Goal: Information Seeking & Learning: Learn about a topic

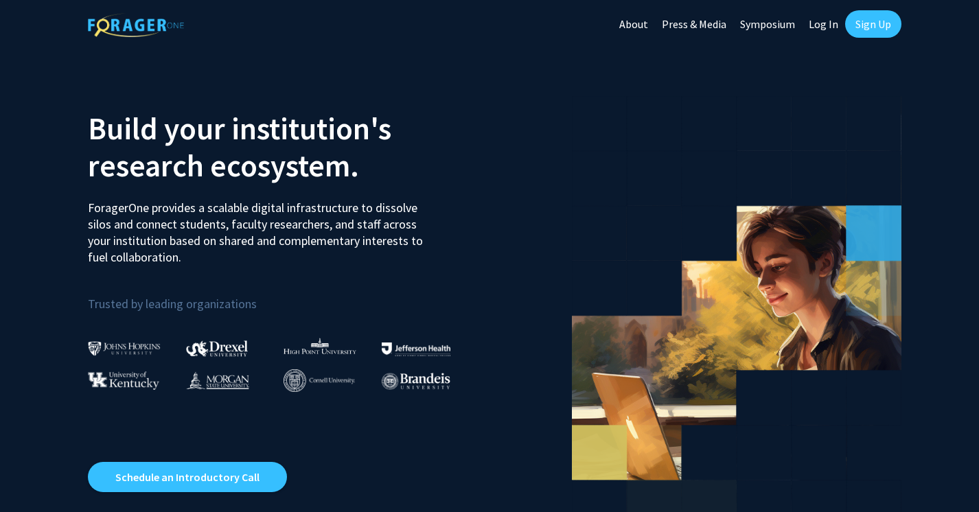
click at [819, 21] on link "Log In" at bounding box center [823, 24] width 43 height 48
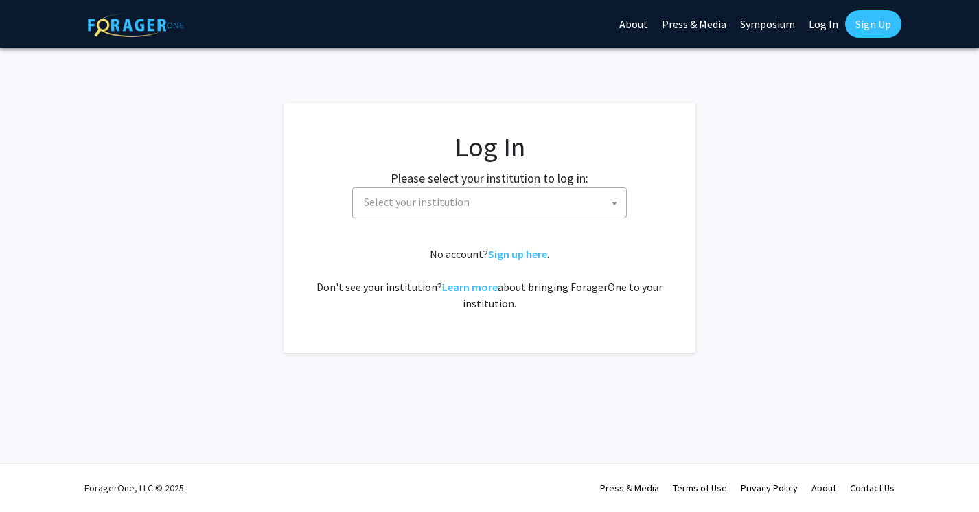
click at [554, 207] on span "Select your institution" at bounding box center [493, 202] width 268 height 28
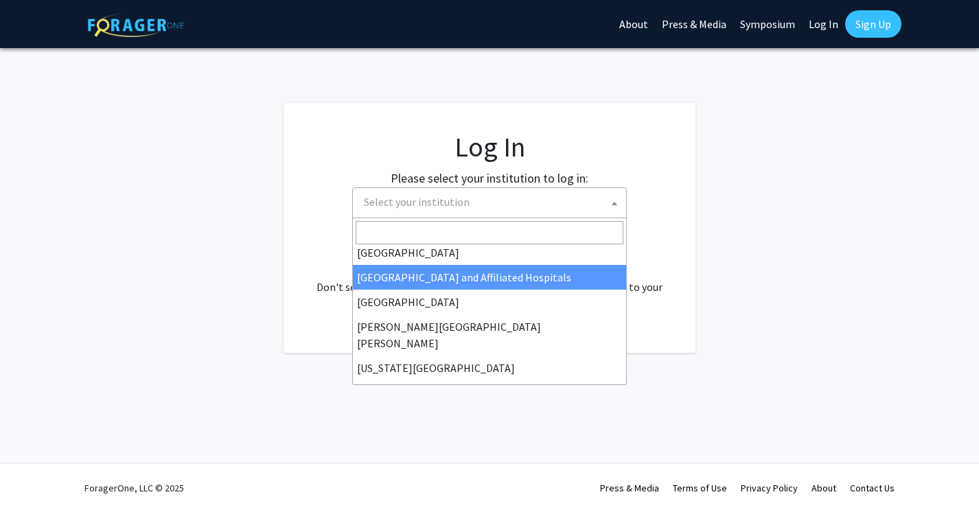
scroll to position [199, 0]
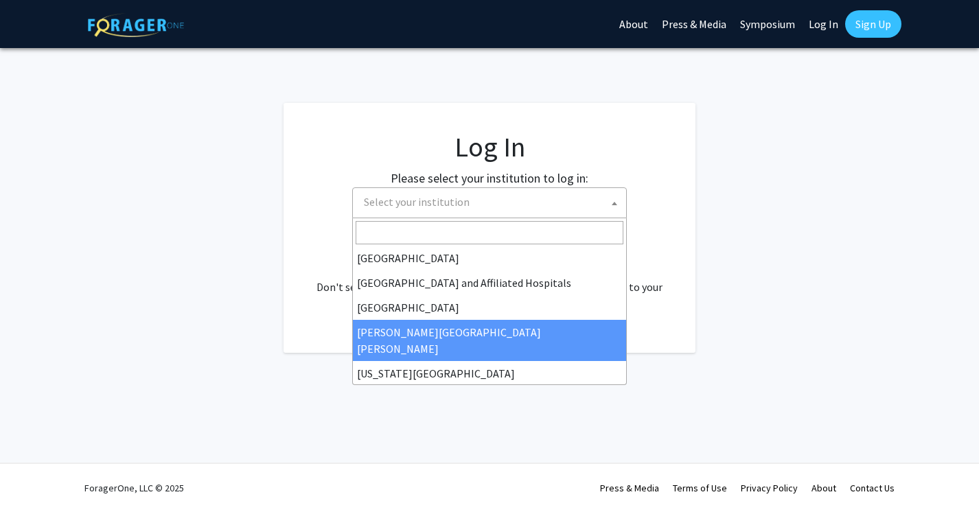
select select "1"
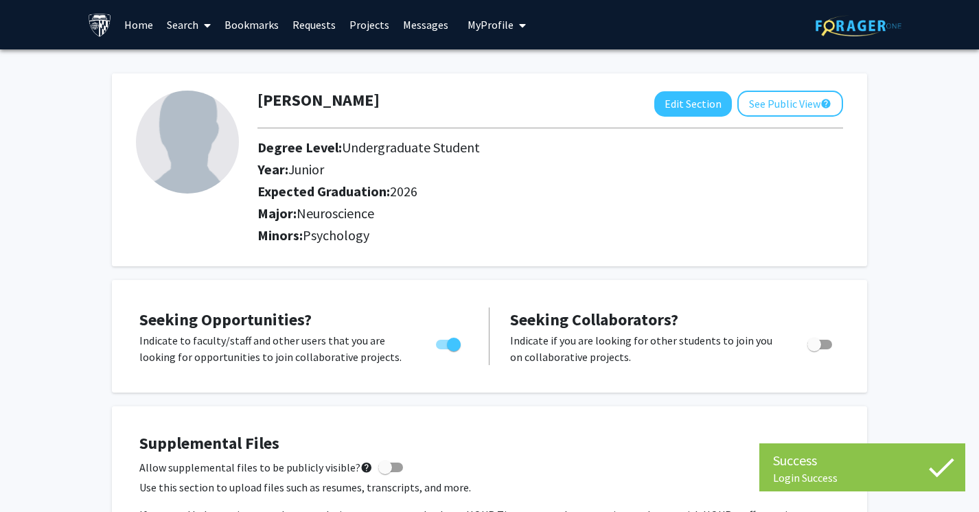
click at [173, 17] on link "Search" at bounding box center [189, 25] width 58 height 48
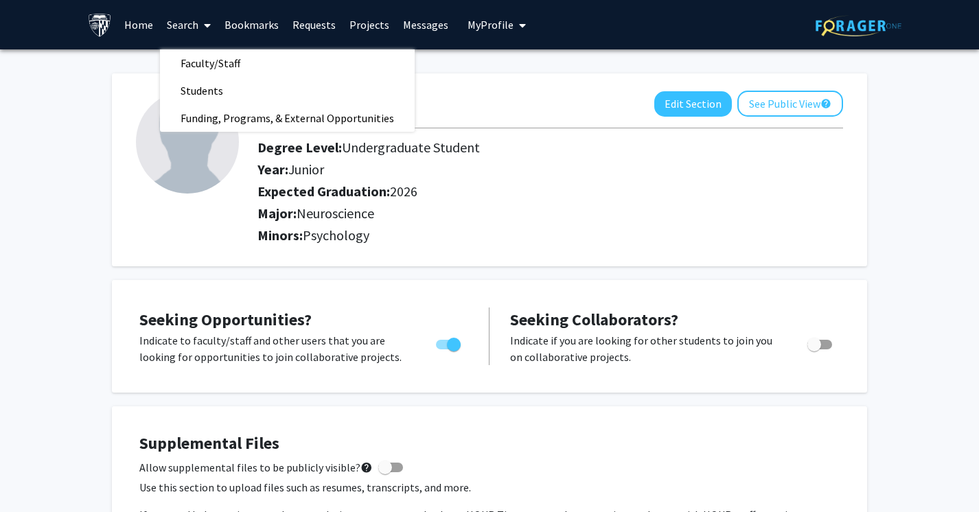
click at [139, 16] on link "Home" at bounding box center [138, 25] width 43 height 48
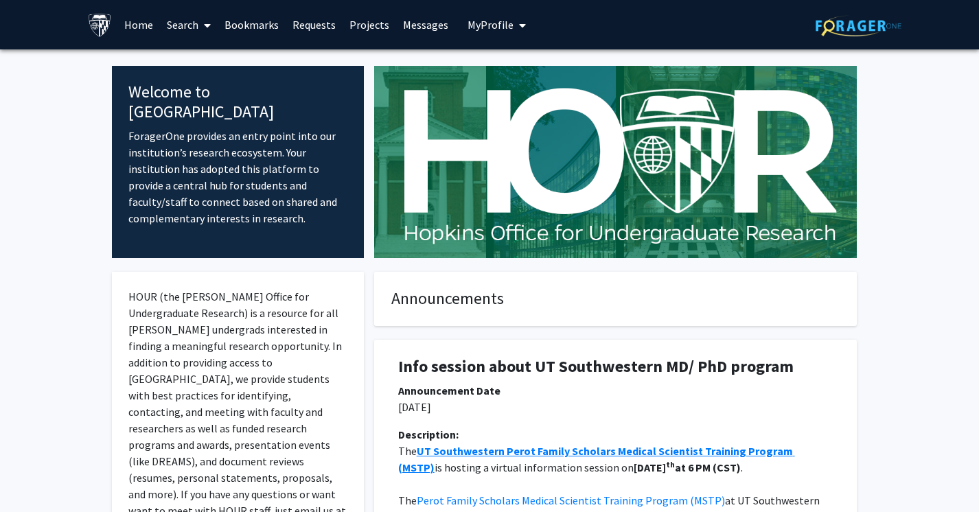
click at [201, 44] on span at bounding box center [205, 25] width 12 height 48
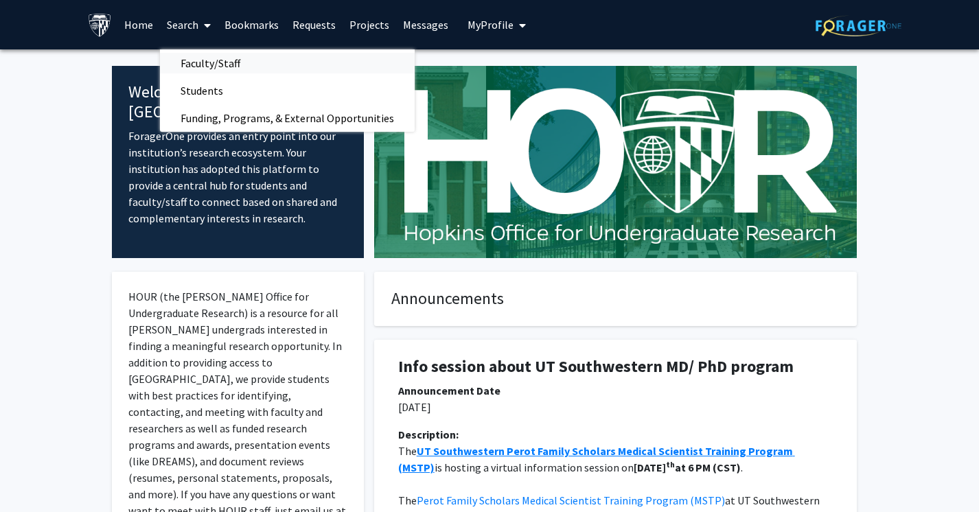
click at [217, 65] on span "Faculty/Staff" at bounding box center [210, 62] width 101 height 27
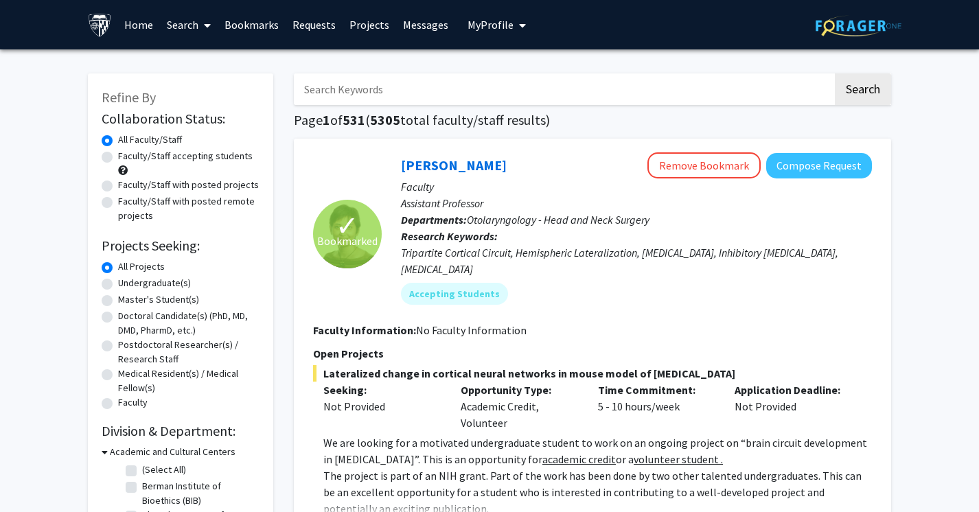
click at [395, 99] on input "Search Keywords" at bounding box center [563, 89] width 539 height 32
type input "neuro oncology"
click at [863, 91] on button "Search" at bounding box center [863, 89] width 56 height 32
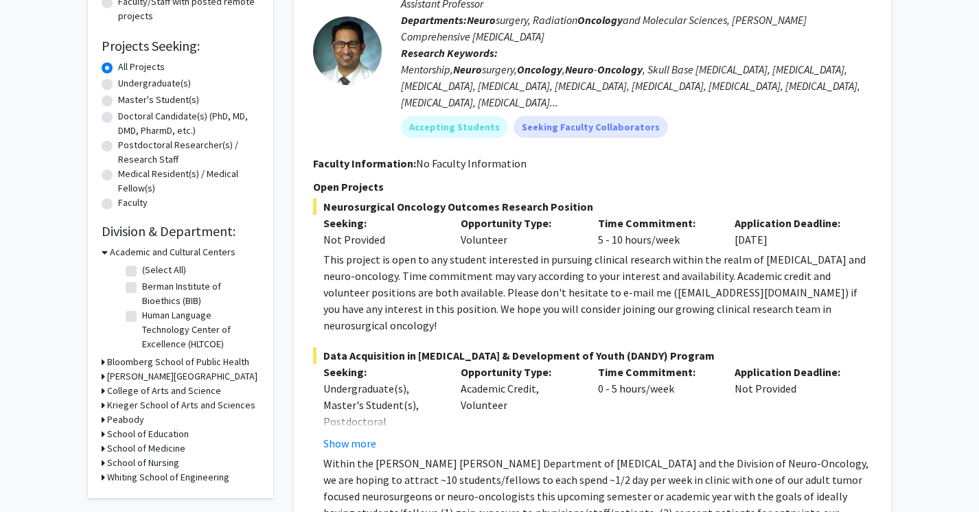
scroll to position [207, 0]
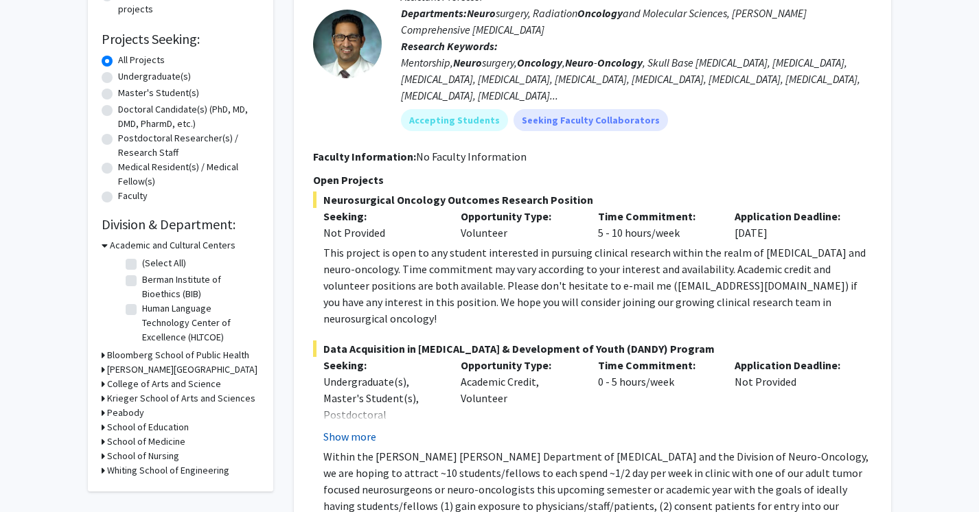
click at [339, 429] on button "Show more" at bounding box center [350, 437] width 53 height 16
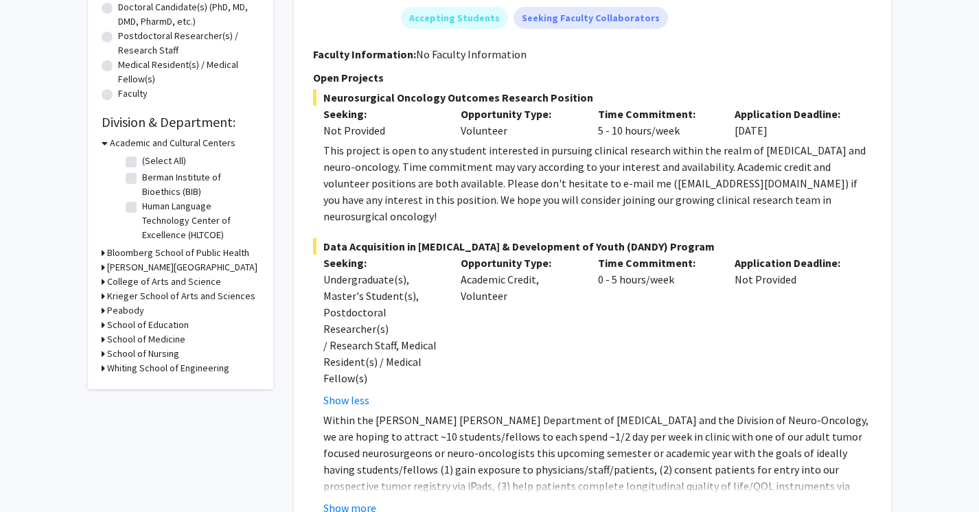
scroll to position [334, 0]
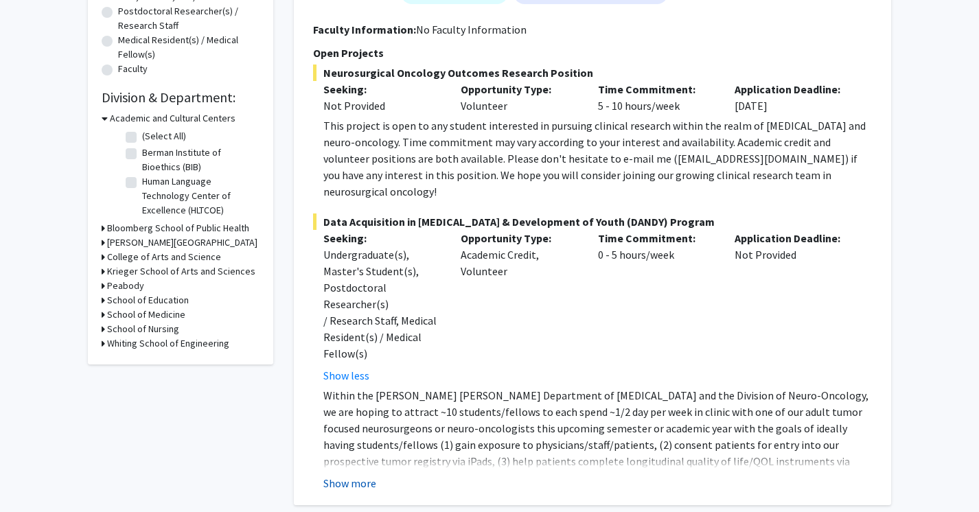
click at [365, 475] on button "Show more" at bounding box center [350, 483] width 53 height 16
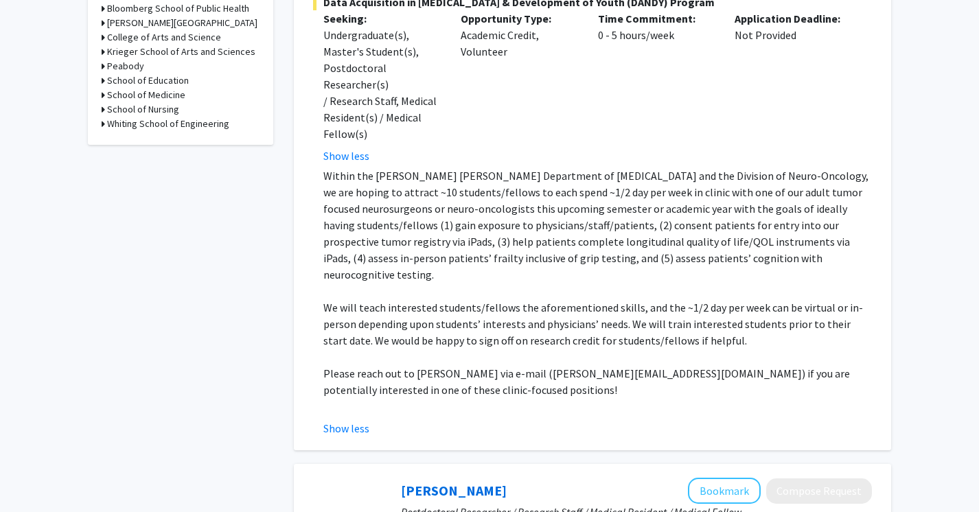
scroll to position [581, 0]
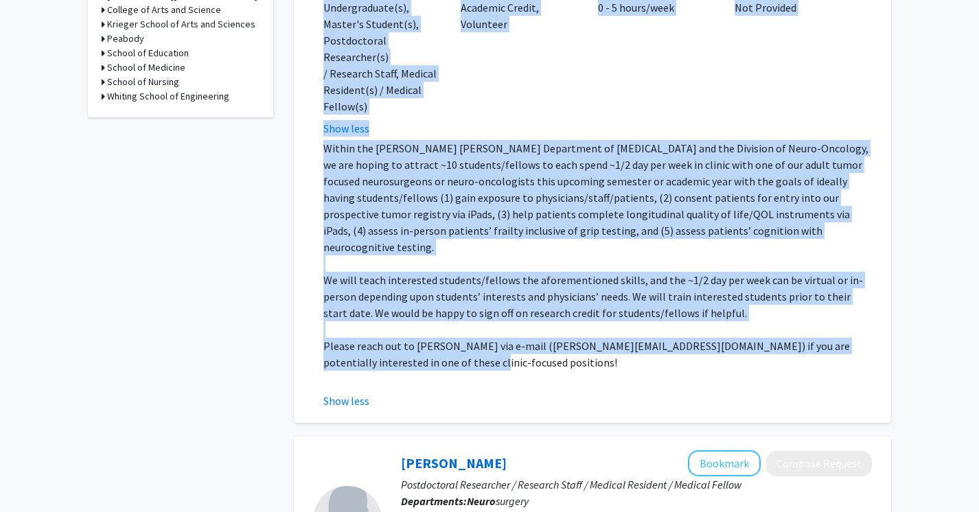
drag, startPoint x: 319, startPoint y: 140, endPoint x: 611, endPoint y: 319, distance: 342.6
click at [611, 319] on section "Open Projects Neurosurgical Oncology Outcomes Research Position Seeking: Not Pr…" at bounding box center [592, 103] width 559 height 612
copy section "lor Ipsumdol Sitametconsec Adipisci Elitsedd Eiusmodt Incididu Utlabor: Etd Mag…"
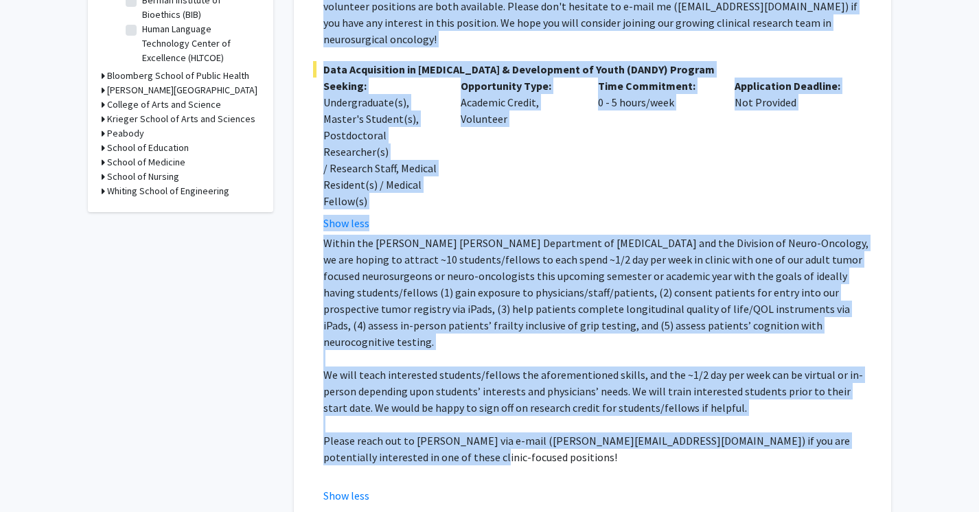
scroll to position [513, 0]
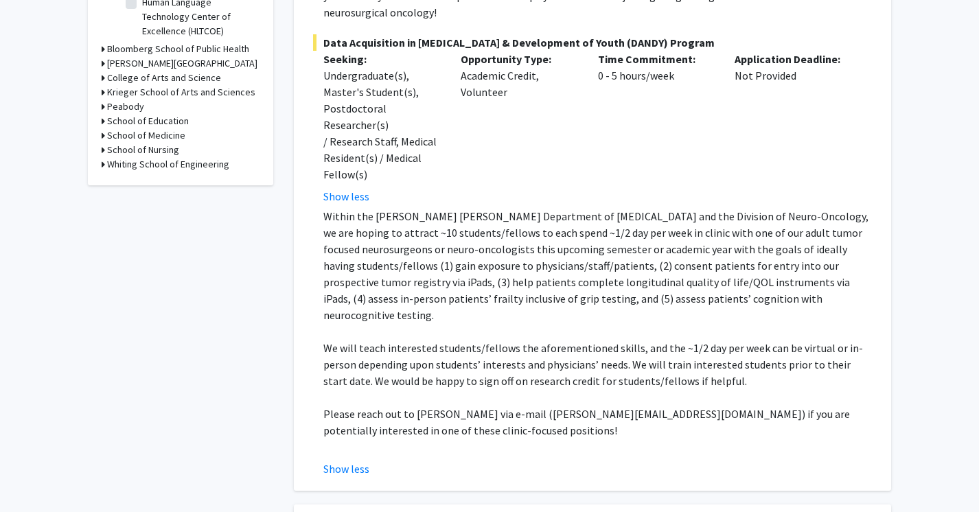
click at [532, 246] on p "Within the [PERSON_NAME] [PERSON_NAME] Department of [MEDICAL_DATA] and the Div…" at bounding box center [598, 265] width 549 height 115
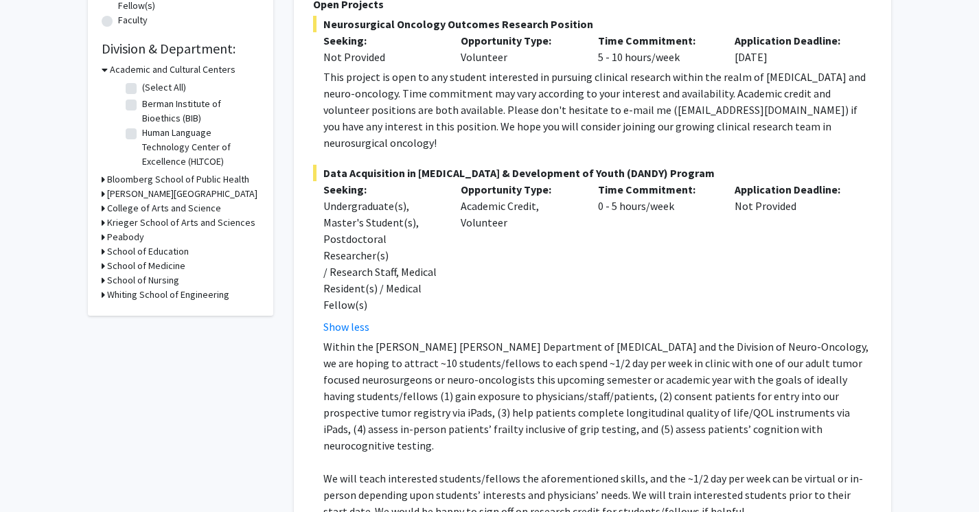
scroll to position [383, 0]
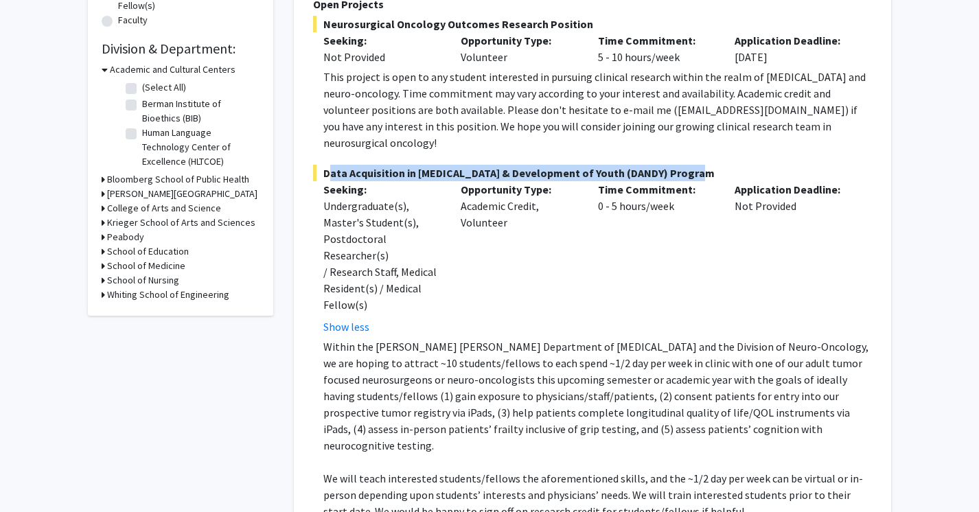
drag, startPoint x: 326, startPoint y: 160, endPoint x: 692, endPoint y: 158, distance: 366.1
click at [692, 165] on span "Data Acquisition in [MEDICAL_DATA] & Development of Youth (DANDY) Program" at bounding box center [592, 173] width 559 height 16
copy span "Data Acquisition in [MEDICAL_DATA] & Development of Youth (DANDY) Program"
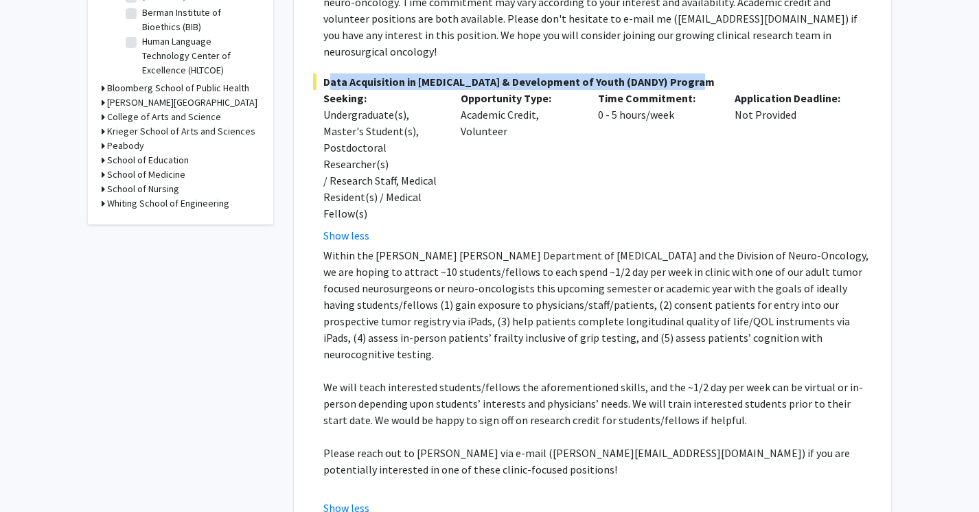
scroll to position [474, 0]
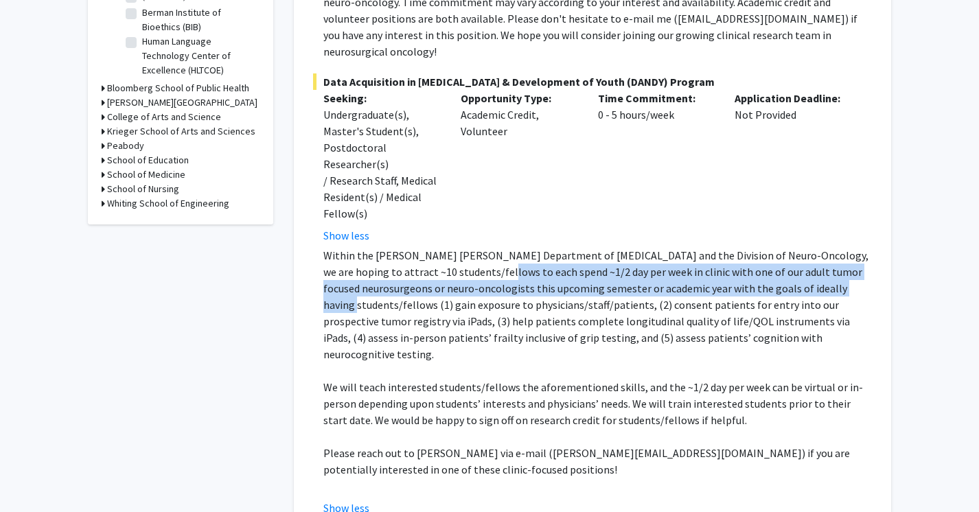
drag, startPoint x: 453, startPoint y: 240, endPoint x: 789, endPoint y: 258, distance: 337.0
click at [789, 258] on p "Within the [PERSON_NAME] [PERSON_NAME] Department of [MEDICAL_DATA] and the Div…" at bounding box center [598, 304] width 549 height 115
copy p "nd ~1/2 day per week in clinic with one of our adult tumor focused neurosurgeon…"
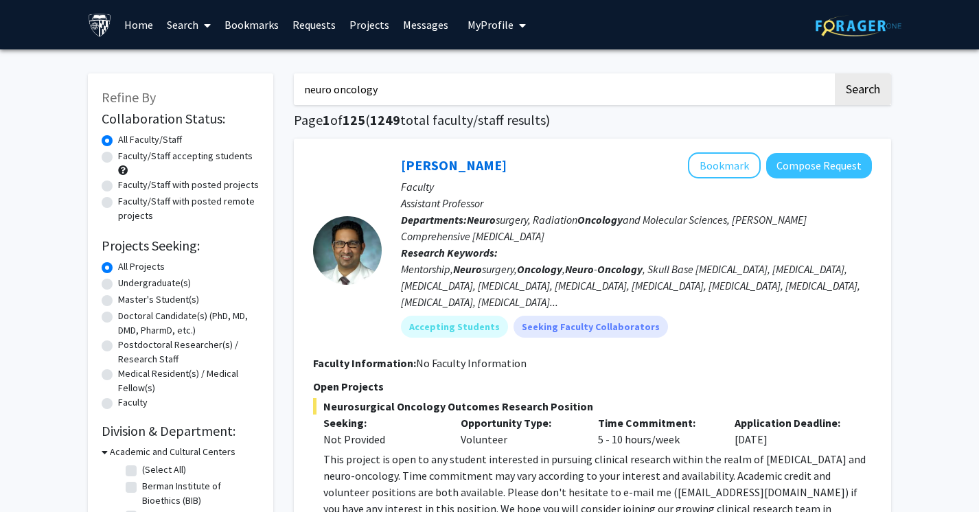
scroll to position [0, 0]
click at [405, 161] on link "[PERSON_NAME]" at bounding box center [454, 165] width 106 height 17
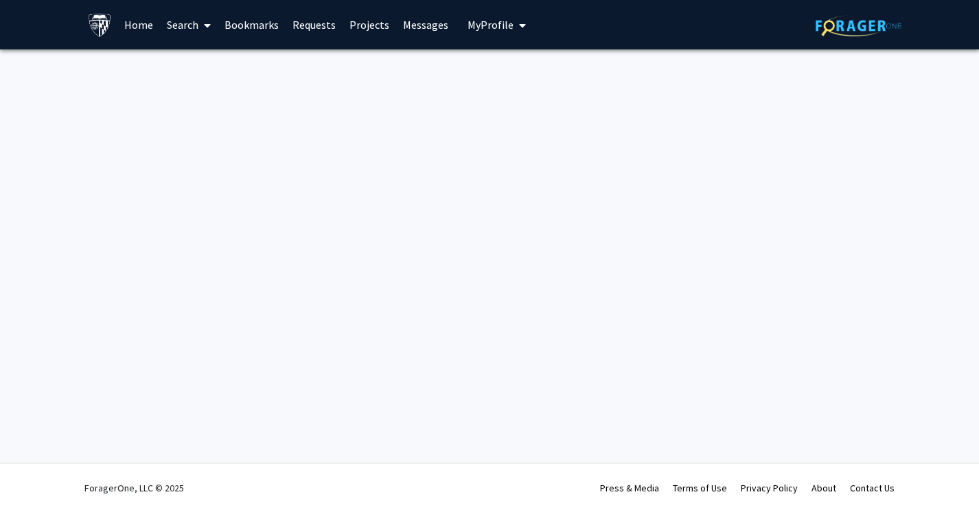
click at [405, 161] on div "Skip navigation Home Search Bookmarks Requests Projects Messages My Profile [PE…" at bounding box center [489, 256] width 979 height 512
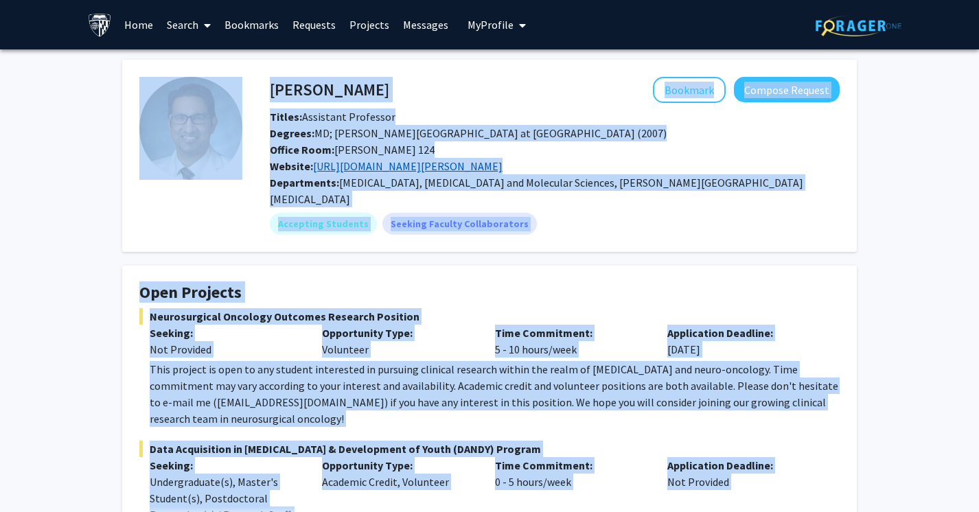
click at [409, 165] on link "[URL][DOMAIN_NAME][PERSON_NAME]" at bounding box center [408, 166] width 190 height 14
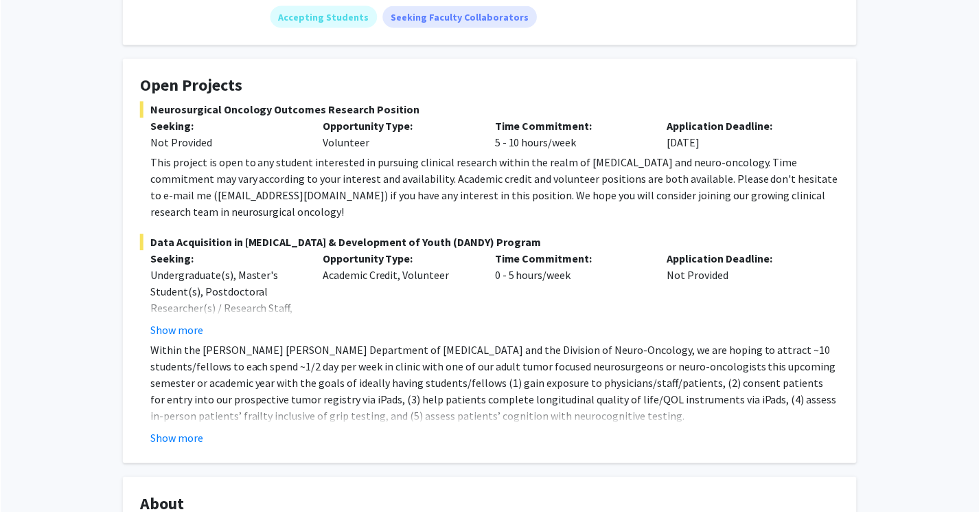
scroll to position [263, 0]
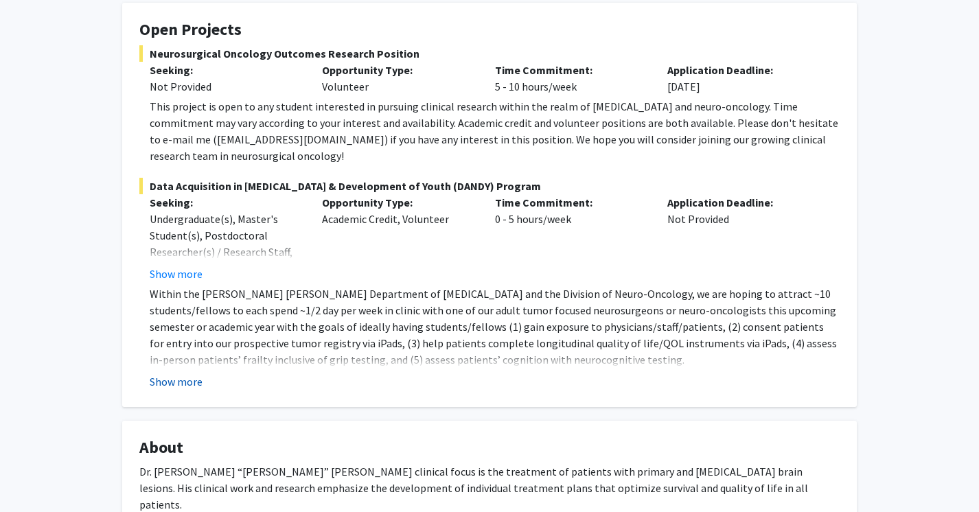
click at [185, 374] on button "Show more" at bounding box center [176, 382] width 53 height 16
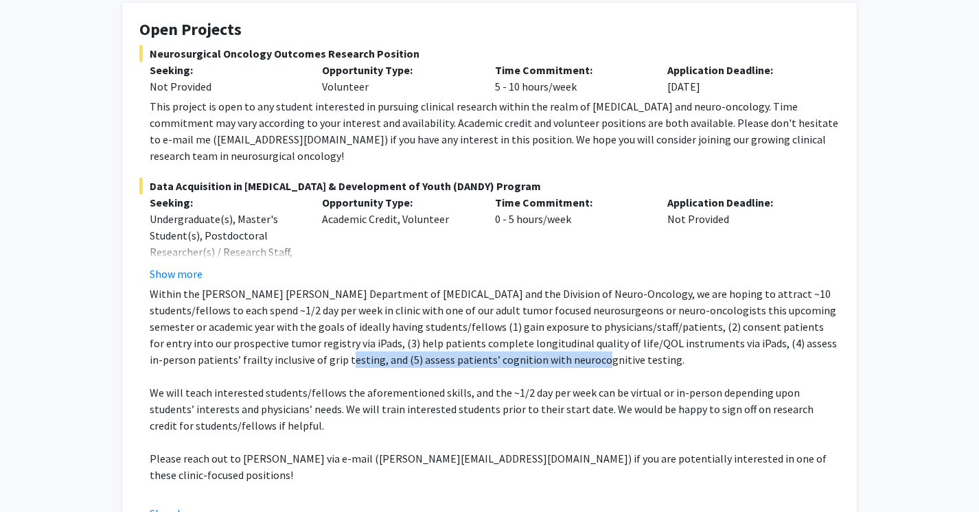
drag, startPoint x: 220, startPoint y: 345, endPoint x: 452, endPoint y: 352, distance: 231.6
click at [452, 352] on p "Within the [PERSON_NAME] [PERSON_NAME] Department of [MEDICAL_DATA] and the Div…" at bounding box center [495, 327] width 690 height 82
copy p "assess patients’ cognition with neurocognitive testing."
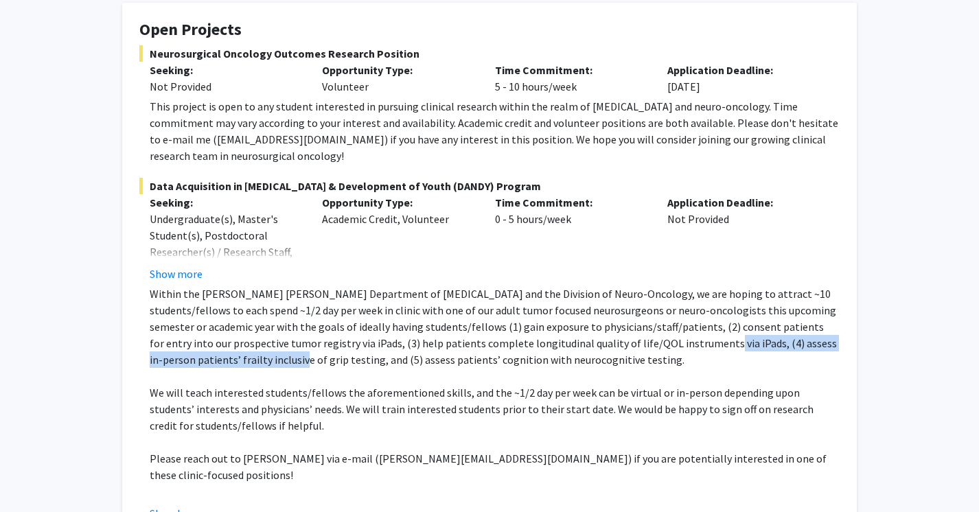
drag, startPoint x: 614, startPoint y: 332, endPoint x: 174, endPoint y: 343, distance: 439.7
click at [174, 343] on p "Within the [PERSON_NAME] [PERSON_NAME] Department of [MEDICAL_DATA] and the Div…" at bounding box center [495, 327] width 690 height 82
copy p "assess in-person patients’ frailty inclusive of grip testin"
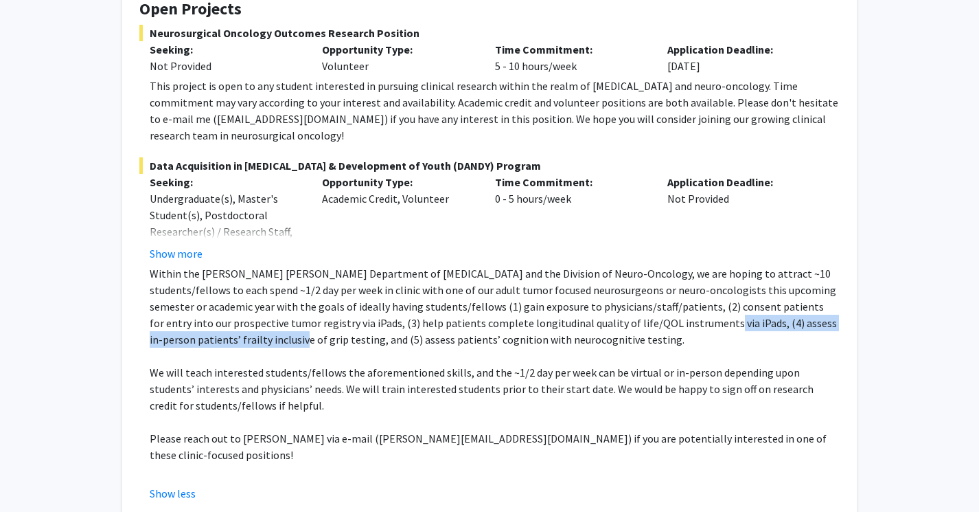
scroll to position [282, 0]
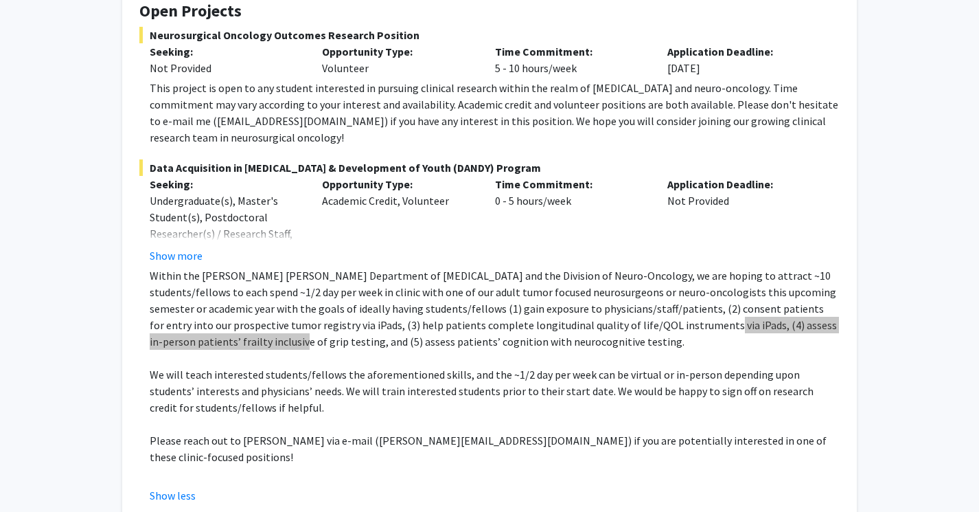
drag, startPoint x: 960, startPoint y: 191, endPoint x: 947, endPoint y: 312, distance: 121.6
click at [948, 313] on div "[PERSON_NAME] Bookmark Compose Request Titles: Assistant Professor Degrees: MD;…" at bounding box center [489, 519] width 979 height 1503
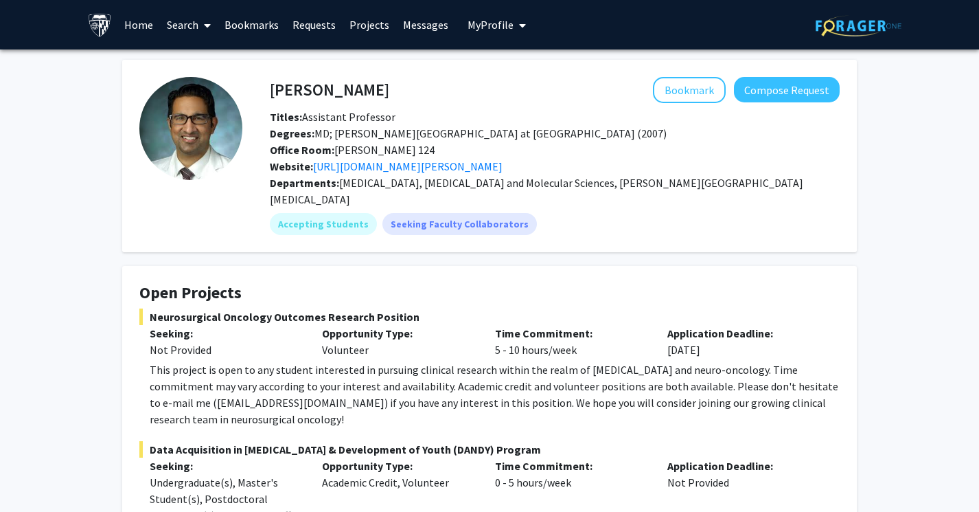
scroll to position [0, 0]
click at [466, 164] on link "[URL][DOMAIN_NAME][PERSON_NAME]" at bounding box center [408, 166] width 190 height 14
